Goal: Task Accomplishment & Management: Complete application form

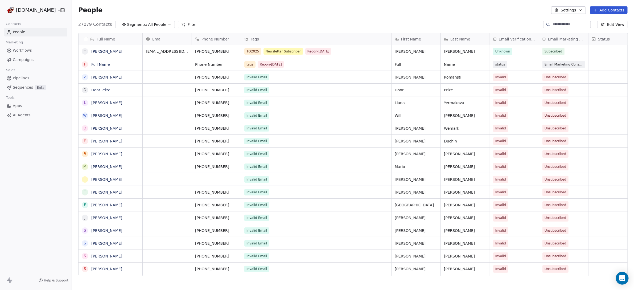
scroll to position [250, 557]
click at [24, 59] on span "Campaigns" at bounding box center [23, 60] width 21 height 6
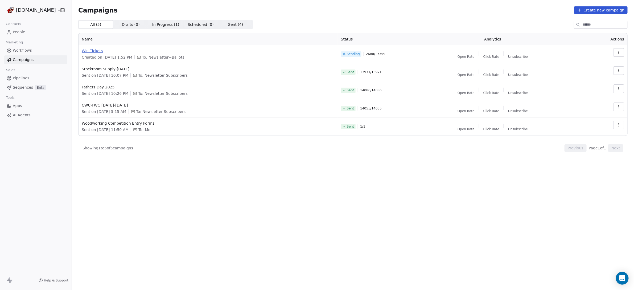
click at [90, 51] on span "Win Tickets" at bounding box center [208, 50] width 253 height 5
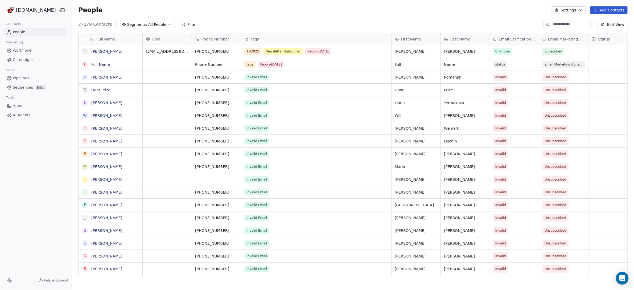
scroll to position [250, 557]
click at [23, 58] on span "Campaigns" at bounding box center [23, 60] width 21 height 6
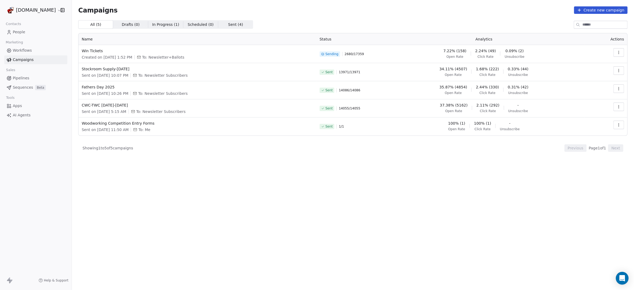
click at [523, 51] on span "0.09% (2)" at bounding box center [514, 50] width 18 height 5
click at [623, 53] on button "button" at bounding box center [618, 52] width 11 height 9
click at [607, 72] on div "View Analytics" at bounding box center [589, 73] width 43 height 9
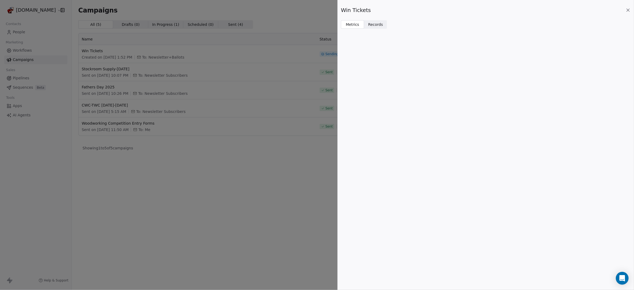
click at [379, 26] on span "Records" at bounding box center [375, 25] width 15 height 6
click at [351, 24] on span "Metrics" at bounding box center [353, 25] width 14 height 6
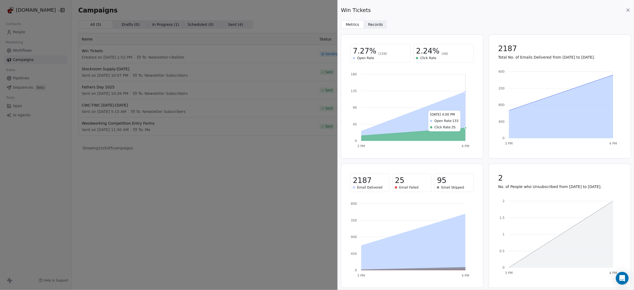
scroll to position [2, 0]
click at [402, 185] on span "Email Failed" at bounding box center [408, 187] width 19 height 4
click at [399, 179] on span "25" at bounding box center [399, 180] width 9 height 10
click at [390, 190] on div "2187 Email Delivered 25 Email Failed 95 Email Skipped" at bounding box center [411, 182] width 123 height 19
click at [386, 228] on icon "3 PM 4 PM 0 450 900 1350 1800" at bounding box center [410, 238] width 120 height 80
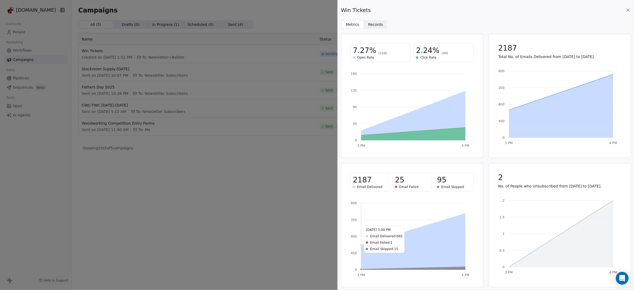
click at [395, 254] on icon at bounding box center [413, 241] width 104 height 56
click at [275, 152] on div "Win Tickets Metrics Metrics Records Records 7.27% (159) Open Rate 2.24% (49) Cl…" at bounding box center [317, 145] width 634 height 290
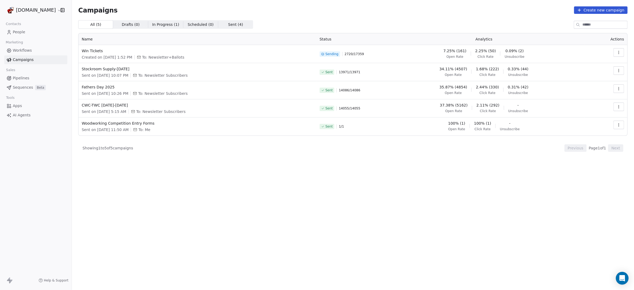
click at [228, 26] on span "Sent ( 4 )" at bounding box center [235, 25] width 15 height 6
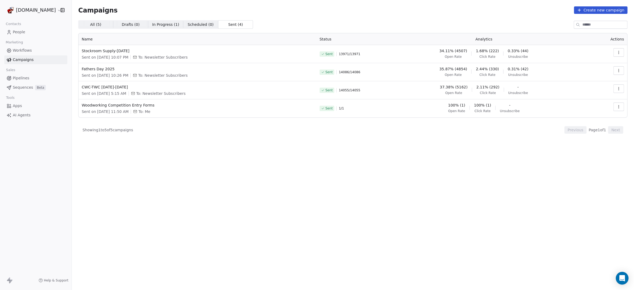
click at [164, 24] on span "In Progress ( 1 )" at bounding box center [165, 25] width 27 height 6
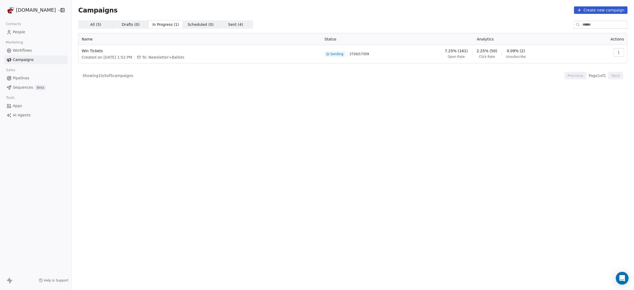
click at [12, 31] on link "People" at bounding box center [35, 32] width 63 height 9
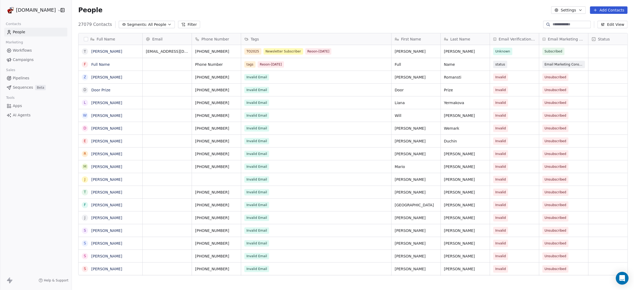
scroll to position [250, 557]
click at [18, 77] on span "Pipelines" at bounding box center [21, 78] width 16 height 6
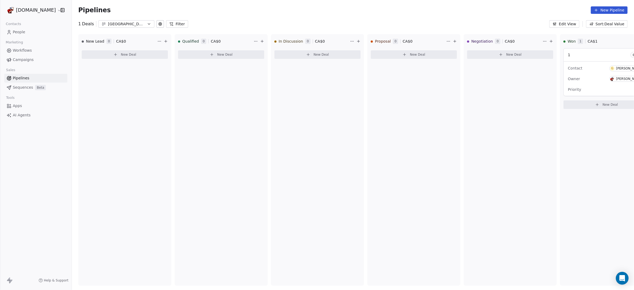
click at [19, 88] on span "Sequences" at bounding box center [23, 88] width 20 height 6
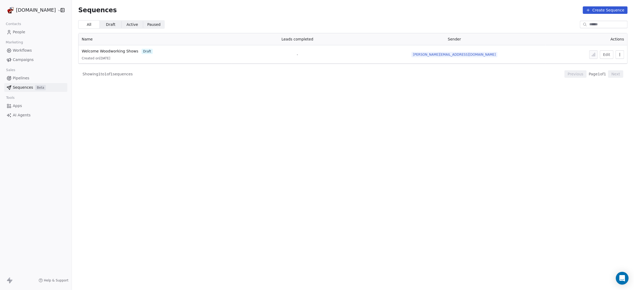
click at [608, 56] on button "Edit" at bounding box center [607, 54] width 14 height 9
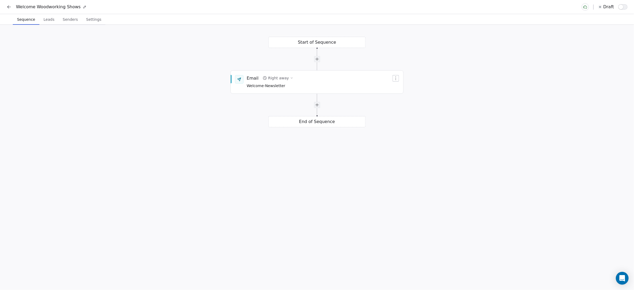
click at [9, 8] on icon at bounding box center [8, 6] width 5 height 5
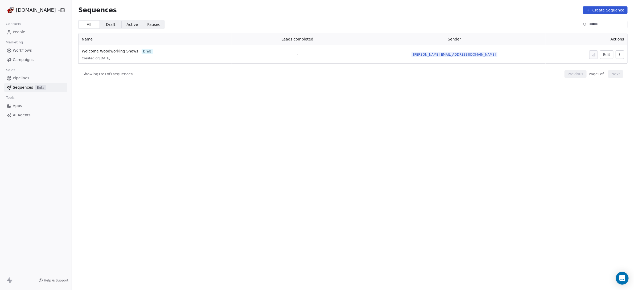
click at [37, 10] on html "WoodShows.com Contacts People Marketing Workflows Campaigns Sales Pipelines Seq…" at bounding box center [317, 145] width 634 height 290
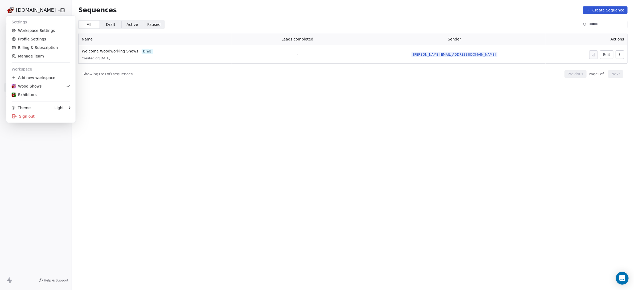
click at [131, 102] on html "WoodShows.com Contacts People Marketing Workflows Campaigns Sales Pipelines Seq…" at bounding box center [317, 145] width 634 height 290
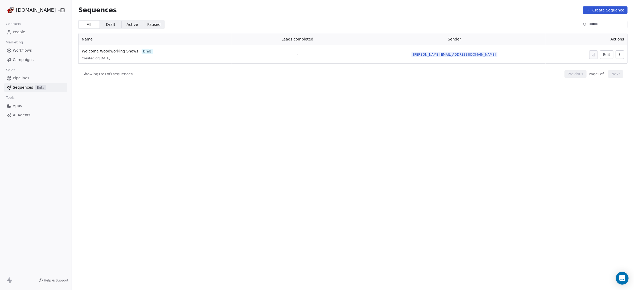
click at [584, 40] on th "Actions" at bounding box center [586, 39] width 82 height 12
click at [17, 32] on span "People" at bounding box center [19, 32] width 13 height 6
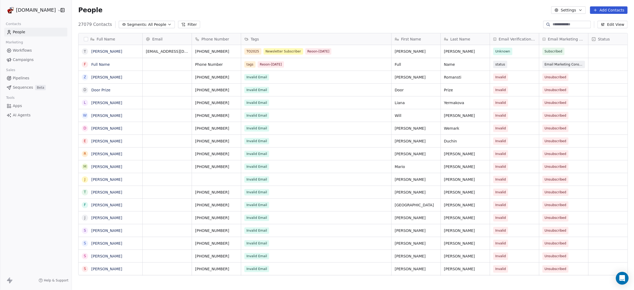
scroll to position [250, 557]
click at [607, 26] on button "Edit View" at bounding box center [612, 24] width 30 height 7
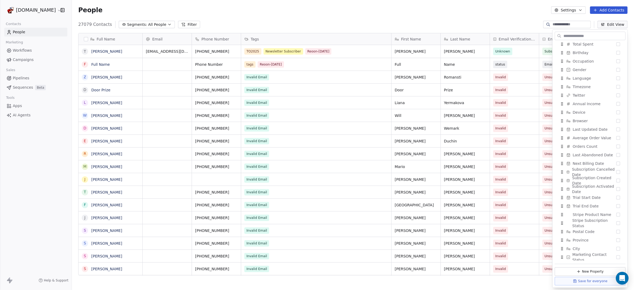
scroll to position [241, 0]
click at [606, 10] on button "Add Contacts" at bounding box center [609, 9] width 38 height 7
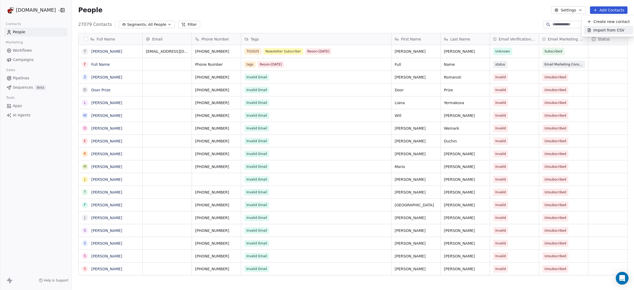
click at [603, 30] on span "Import from CSV" at bounding box center [608, 30] width 31 height 6
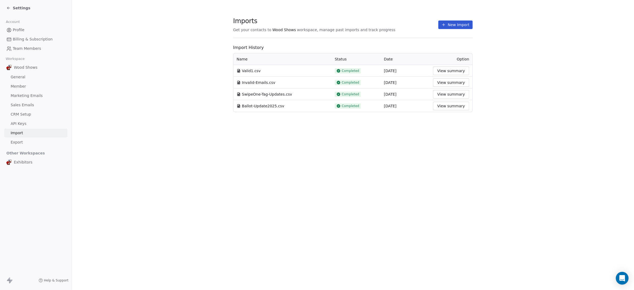
click at [461, 24] on button "New Import" at bounding box center [455, 24] width 34 height 9
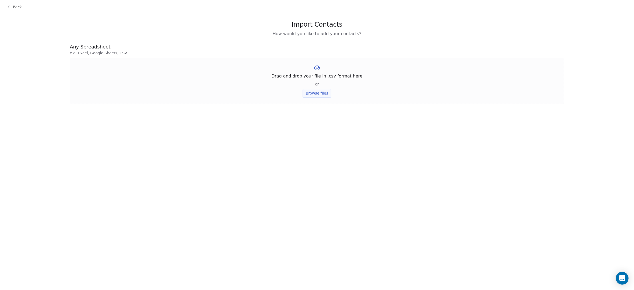
click at [322, 96] on button "Browse files" at bounding box center [317, 93] width 29 height 9
click at [319, 82] on button "Upload" at bounding box center [316, 78] width 19 height 9
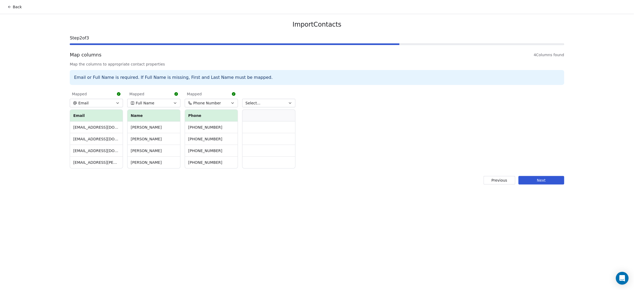
click at [280, 103] on button "Select..." at bounding box center [268, 103] width 53 height 9
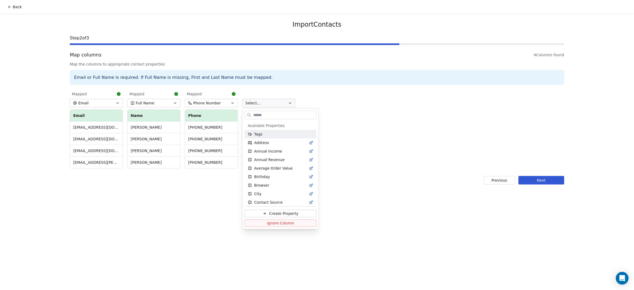
click at [280, 101] on html "Back Import Contacts Step 2 of 3 Map columns 4 Columns found Map the columns to…" at bounding box center [317, 145] width 634 height 290
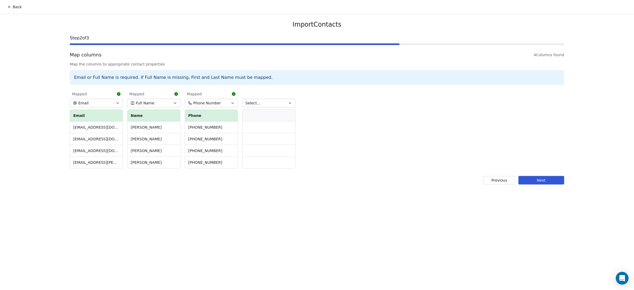
click at [538, 179] on button "Next" at bounding box center [541, 180] width 46 height 9
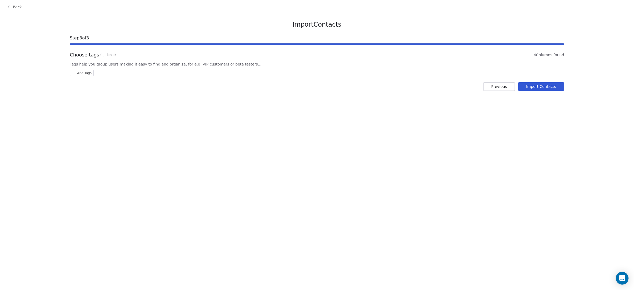
click at [89, 74] on html "Back Import Contacts Step 3 of 3 Choose tags (optional) 4 Columns found Tags he…" at bounding box center [317, 145] width 634 height 290
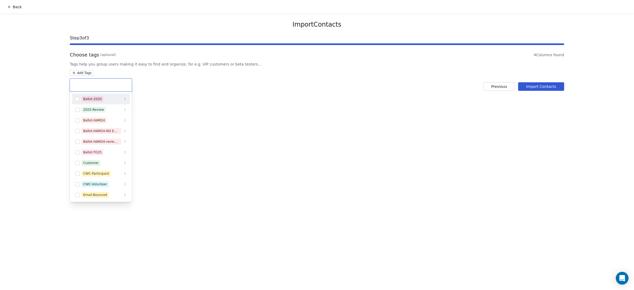
click at [89, 85] on input "text" at bounding box center [101, 85] width 56 height 6
click at [86, 74] on html "Back Import Contacts Step 3 of 3 Choose tags (optional) 4 Columns found Tags he…" at bounding box center [317, 145] width 634 height 290
click at [86, 73] on html "Back Import Contacts Step 3 of 3 Choose tags (optional) 4 Columns found Tags he…" at bounding box center [317, 145] width 634 height 290
click at [84, 84] on input "text" at bounding box center [101, 85] width 56 height 6
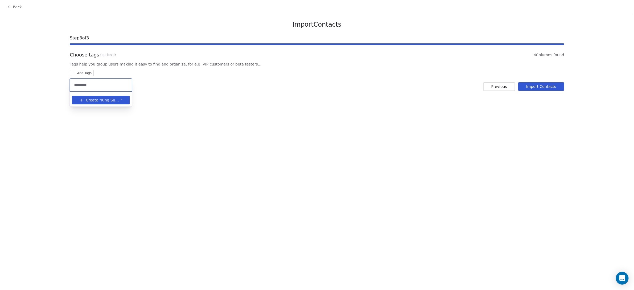
type input "*********"
click at [85, 101] on button "Create " King Sumo "" at bounding box center [100, 100] width 51 height 9
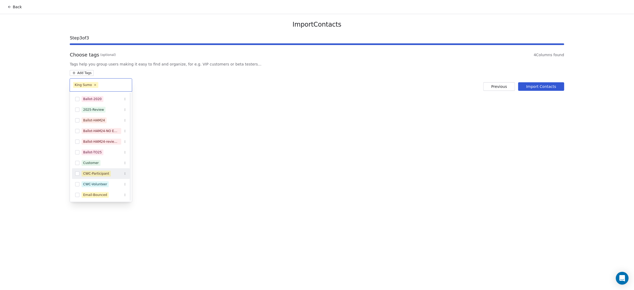
scroll to position [33, 0]
click at [213, 171] on html "Back Import Contacts Step 3 of 3 Choose tags (optional) 4 Columns found Tags he…" at bounding box center [317, 145] width 634 height 290
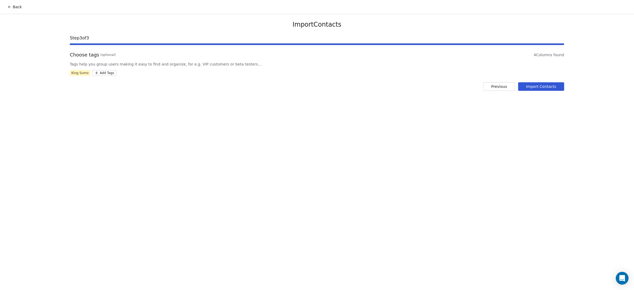
click at [534, 88] on button "Import Contacts" at bounding box center [541, 86] width 46 height 9
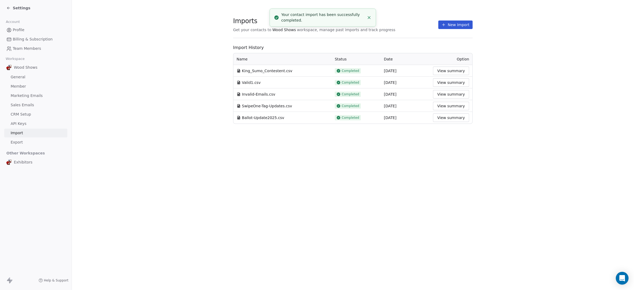
click at [459, 73] on button "View summary" at bounding box center [451, 71] width 36 height 9
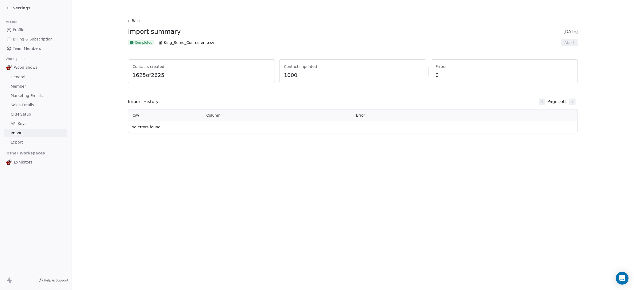
click at [18, 29] on span "Profile" at bounding box center [19, 30] width 12 height 6
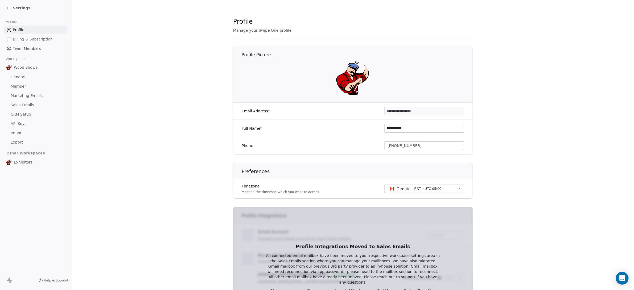
click at [16, 77] on span "General" at bounding box center [18, 77] width 15 height 6
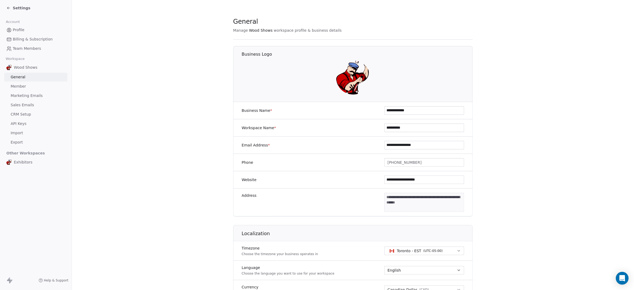
click at [17, 85] on span "Member" at bounding box center [18, 87] width 15 height 6
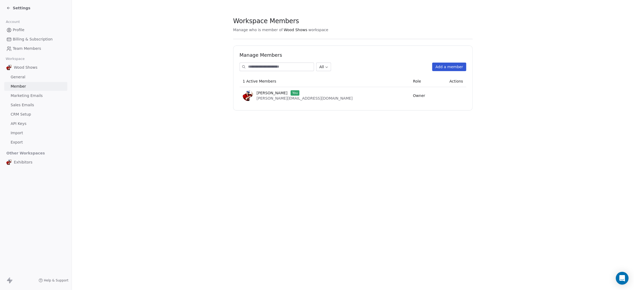
click at [8, 7] on icon at bounding box center [7, 7] width 1 height 1
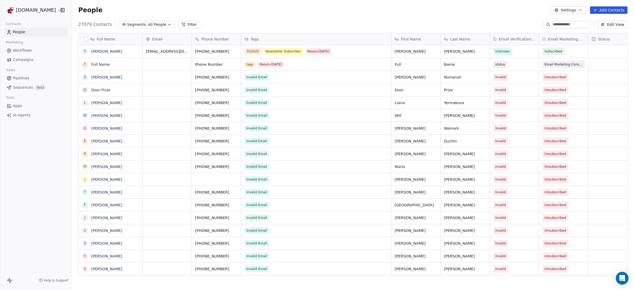
scroll to position [250, 557]
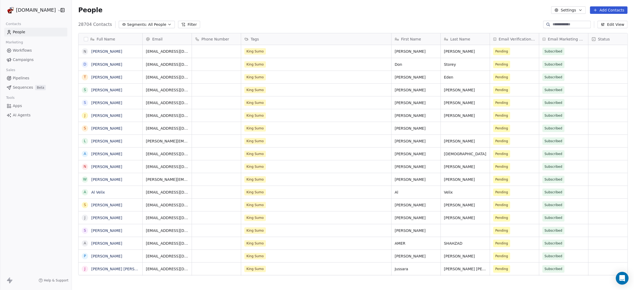
click at [612, 24] on button "Edit View" at bounding box center [612, 24] width 30 height 7
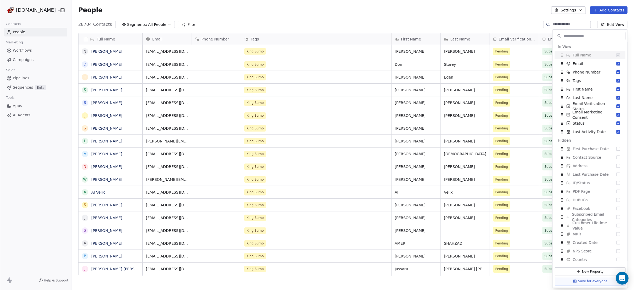
click at [474, 15] on div "People Settings Add Contacts" at bounding box center [353, 10] width 562 height 20
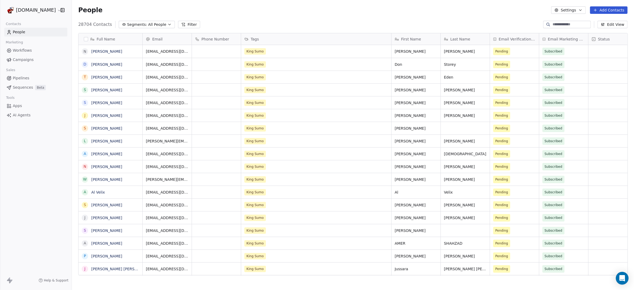
click at [85, 39] on button "button" at bounding box center [86, 39] width 4 height 4
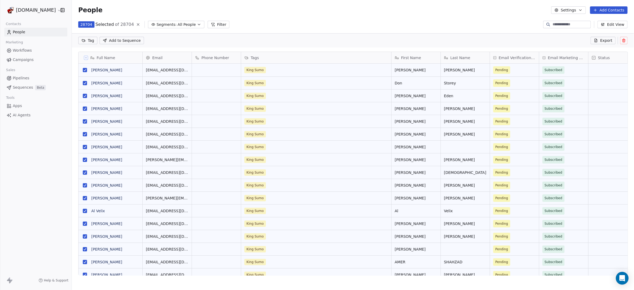
scroll to position [231, 557]
click at [606, 41] on span "Export" at bounding box center [606, 40] width 12 height 5
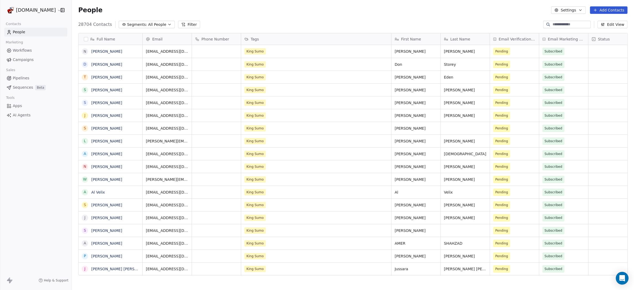
scroll to position [250, 557]
